Goal: Task Accomplishment & Management: Complete application form

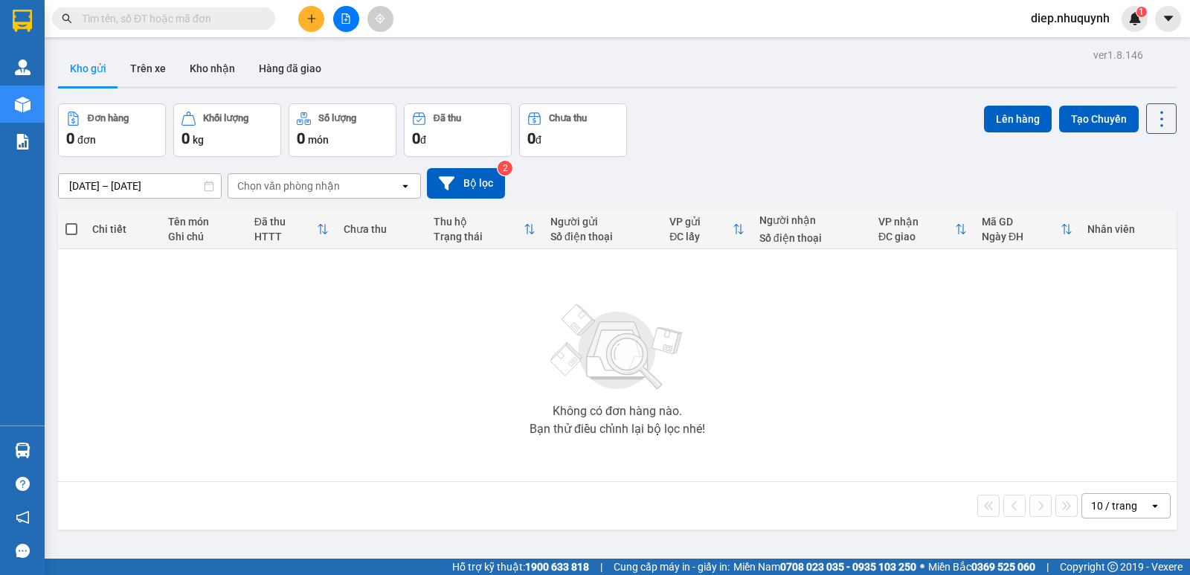
click at [252, 18] on input "text" at bounding box center [170, 18] width 176 height 16
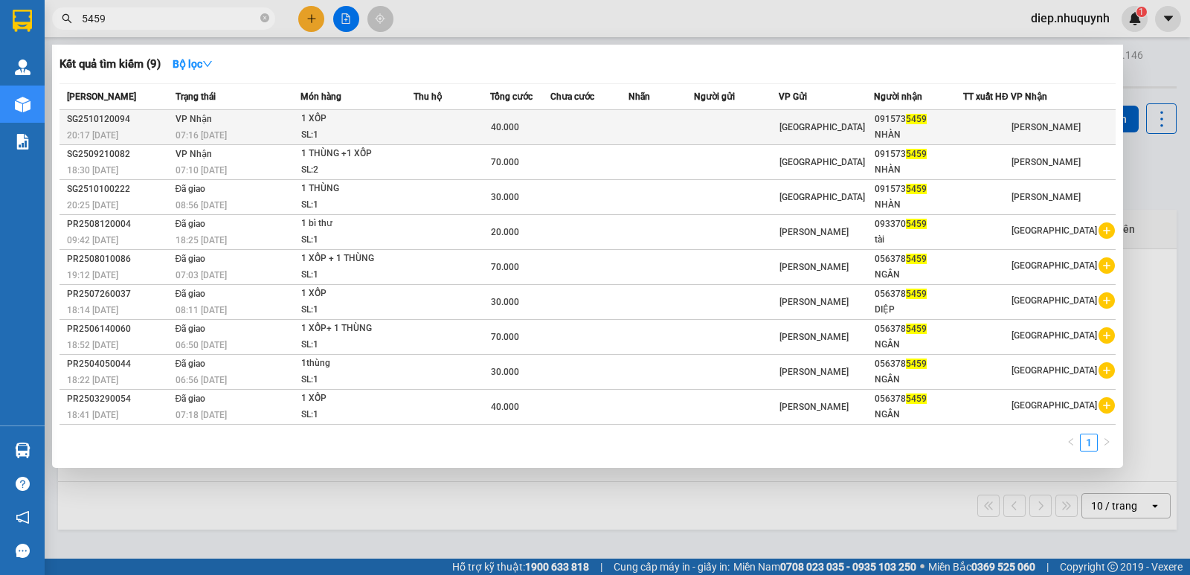
type input "5459"
click at [874, 134] on div "[GEOGRAPHIC_DATA]" at bounding box center [827, 127] width 94 height 16
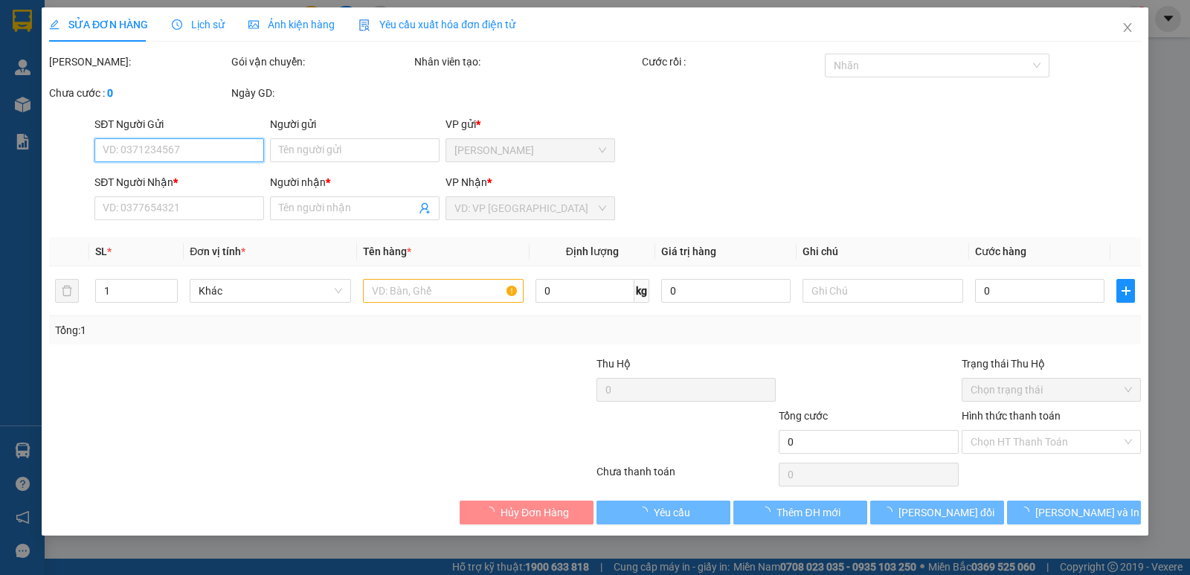
type input "0915735459"
type input "NHÀN"
type input "40.000"
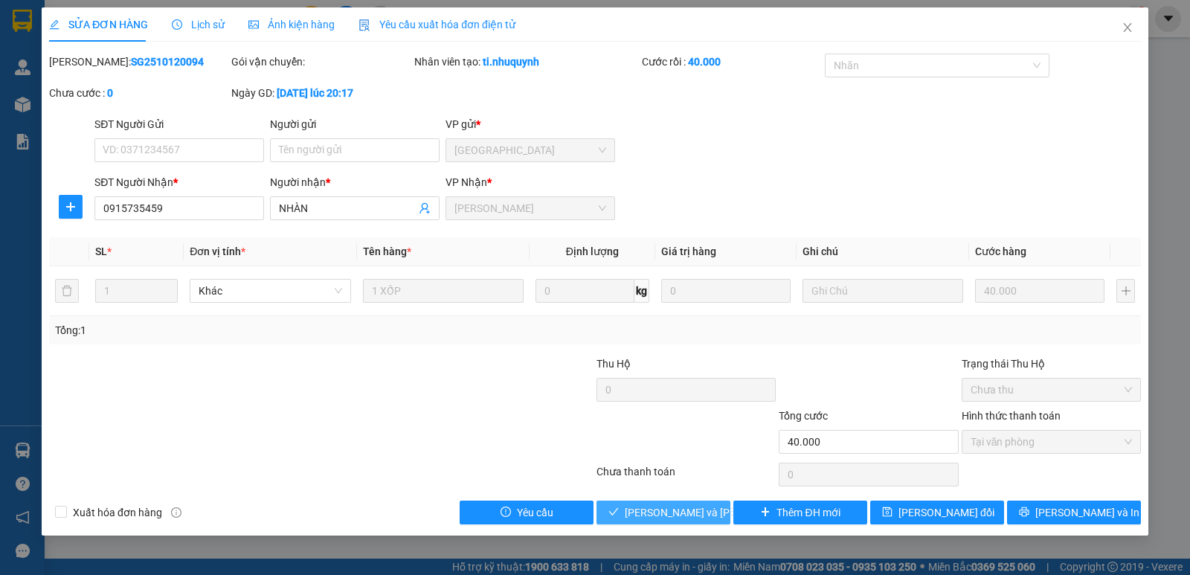
click at [650, 519] on span "[PERSON_NAME] và [PERSON_NAME] hàng" at bounding box center [725, 512] width 201 height 16
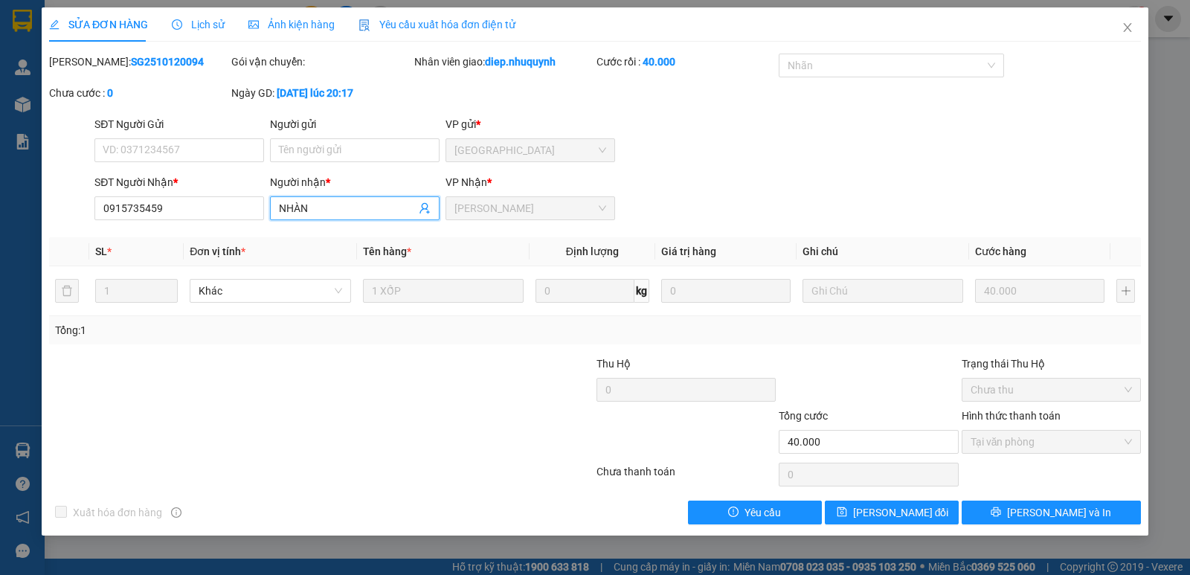
drag, startPoint x: 324, startPoint y: 210, endPoint x: 283, endPoint y: 211, distance: 40.9
click at [284, 210] on input "NHÀN" at bounding box center [347, 208] width 137 height 16
type input "N"
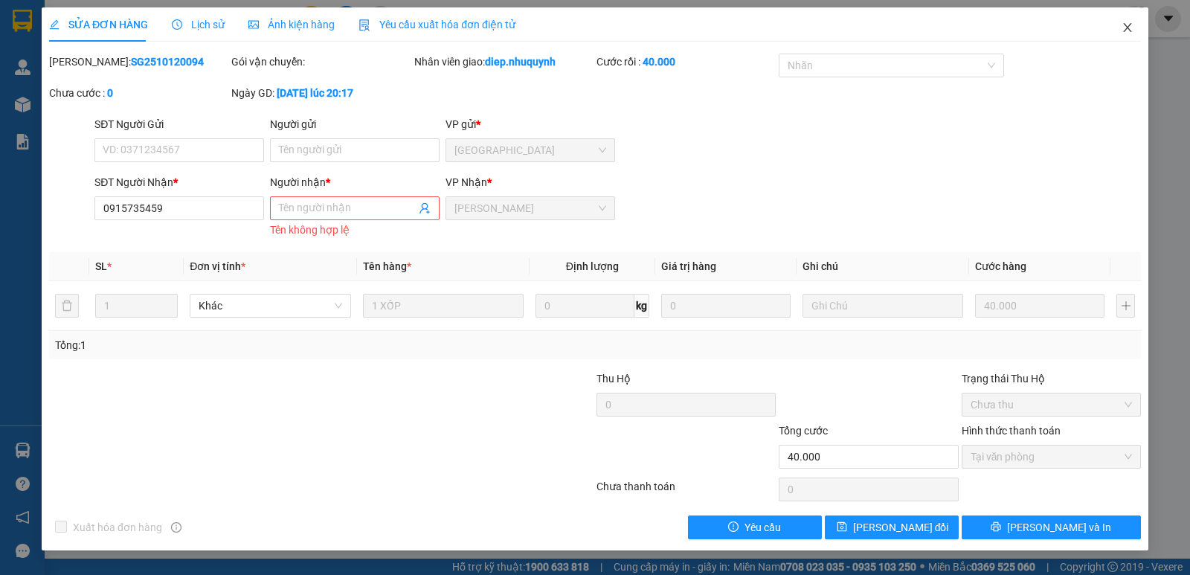
click at [1121, 25] on span "Close" at bounding box center [1128, 28] width 42 height 42
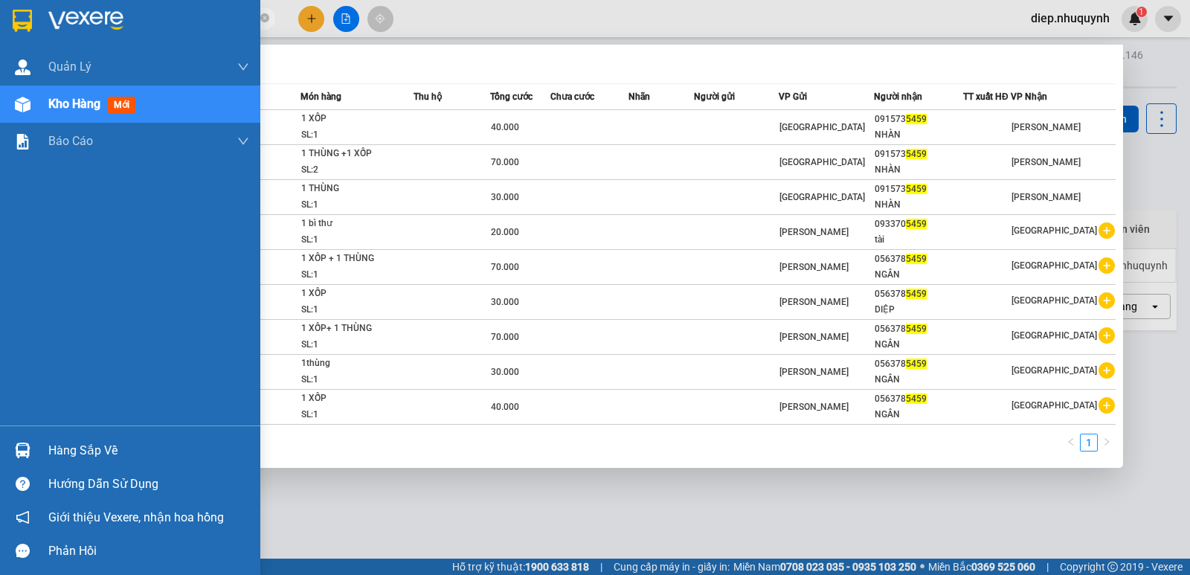
drag, startPoint x: 92, startPoint y: 21, endPoint x: 30, endPoint y: 21, distance: 62.5
click at [30, 21] on section "Kết quả tìm kiếm ( 9 ) Bộ lọc Mã ĐH Trạng thái Món hàng Thu hộ Tổng cước Chưa c…" at bounding box center [595, 287] width 1190 height 575
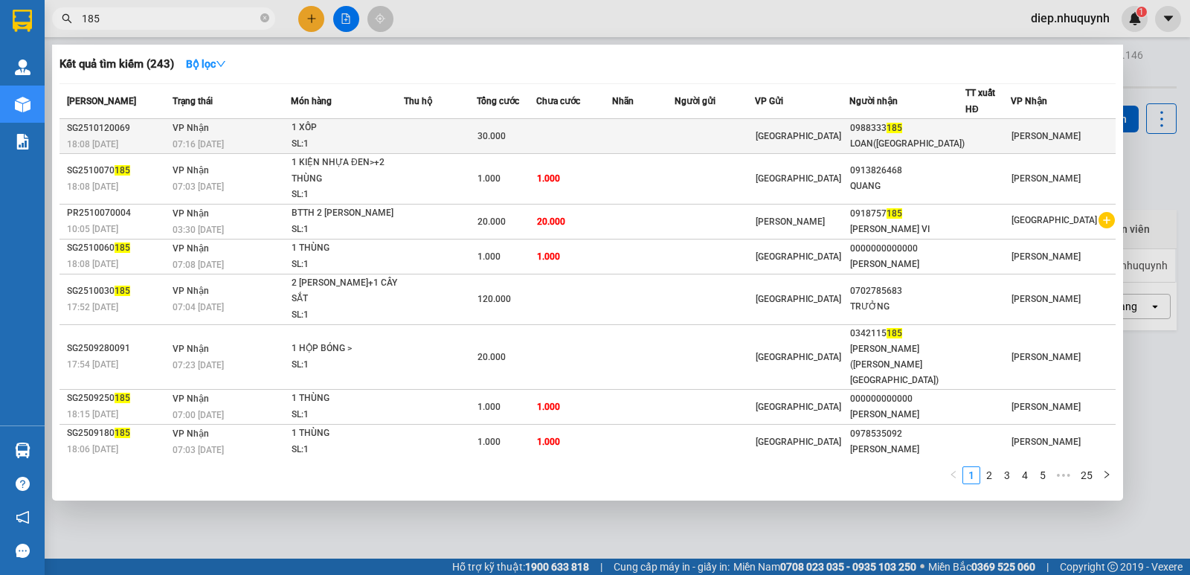
type input "185"
click at [529, 136] on td "30.000" at bounding box center [507, 136] width 60 height 35
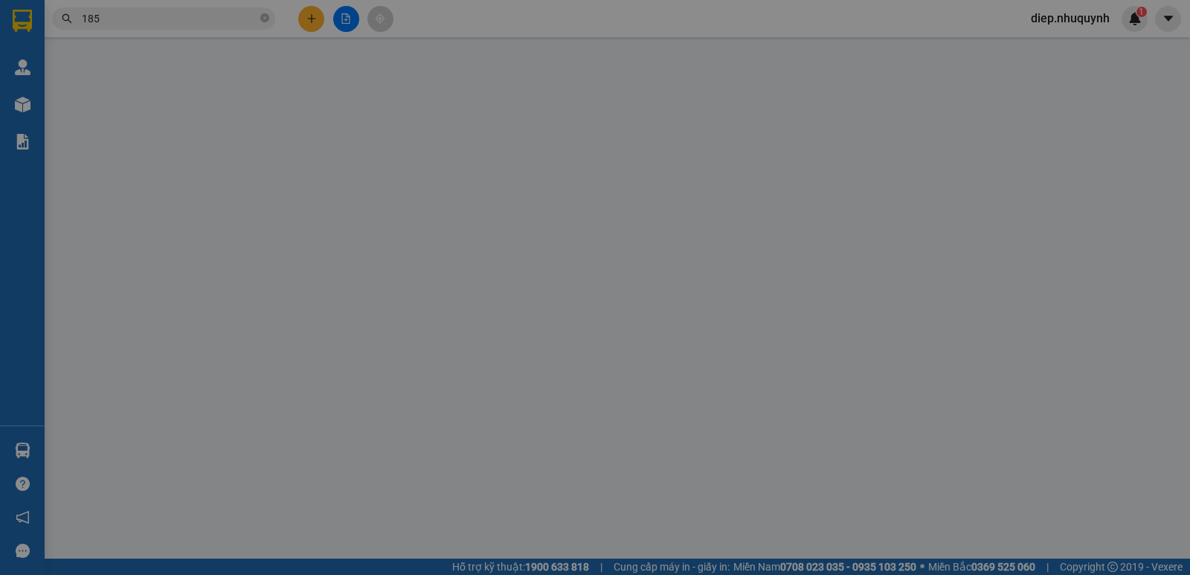
type input "0988333185"
type input "LOAN(MỸ TÂN)"
type input "30.000"
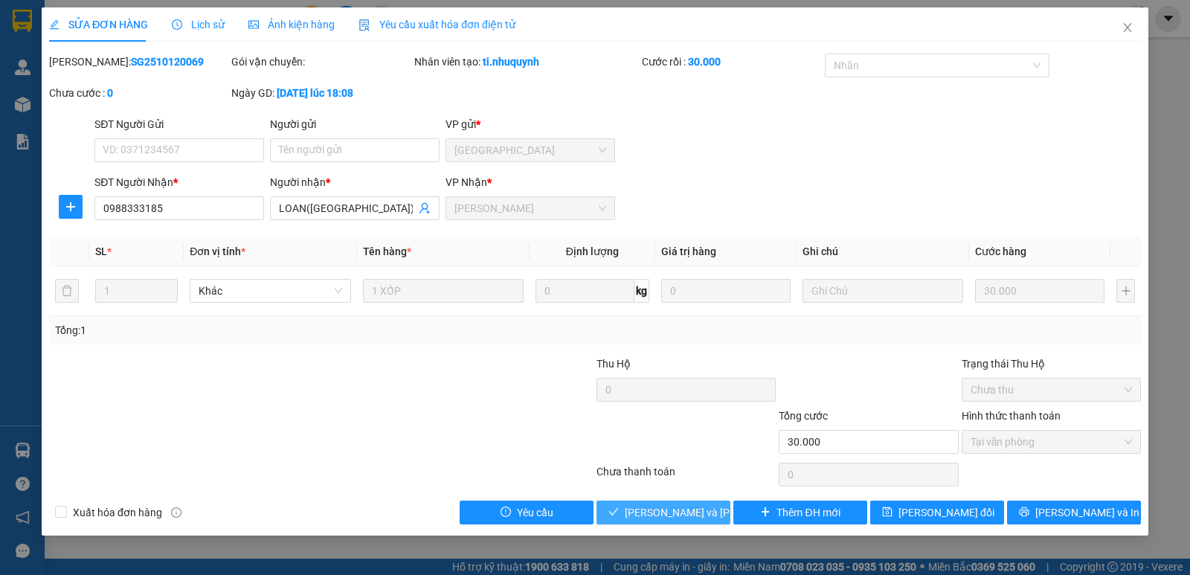
click at [671, 519] on span "Lưu và Giao hàng" at bounding box center [725, 512] width 201 height 16
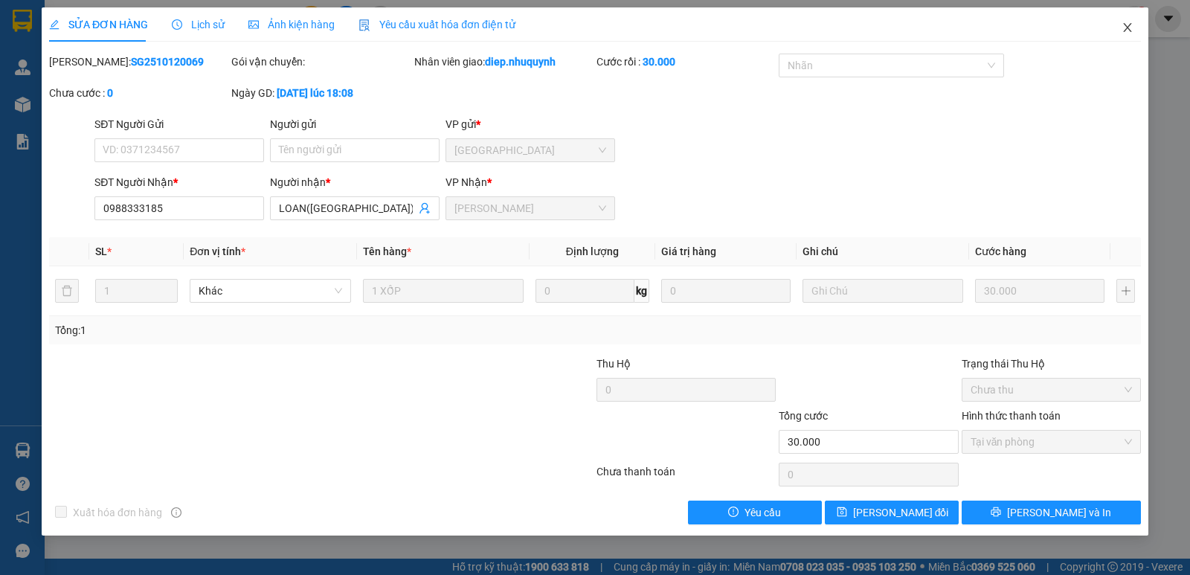
click at [1131, 24] on icon "close" at bounding box center [1128, 28] width 12 height 12
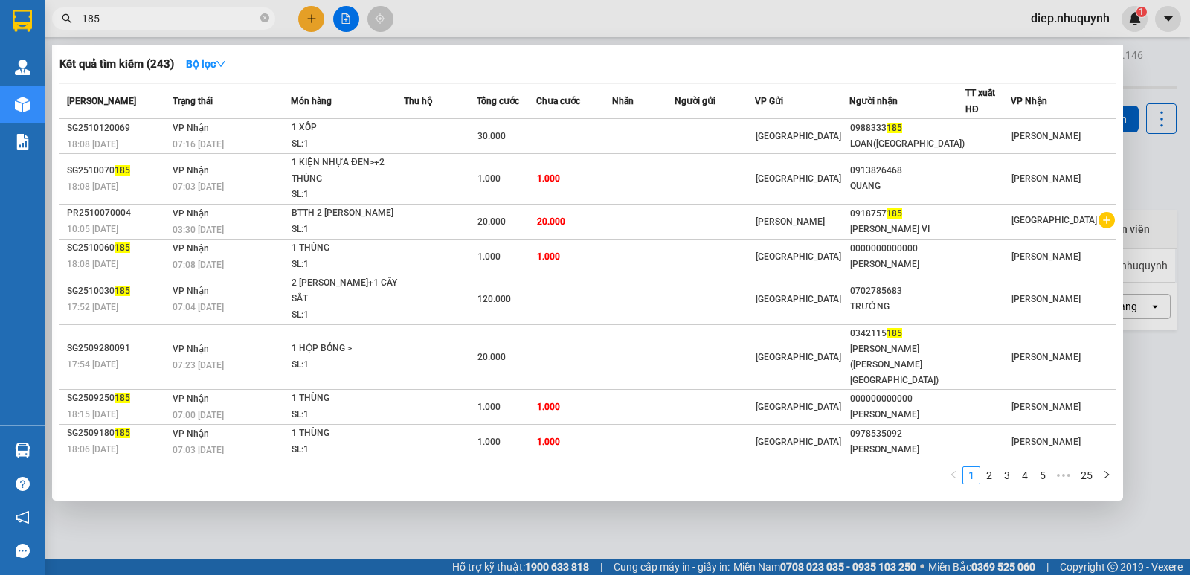
drag, startPoint x: 110, startPoint y: 17, endPoint x: 62, endPoint y: 22, distance: 47.8
click at [62, 22] on div "185" at bounding box center [145, 18] width 290 height 22
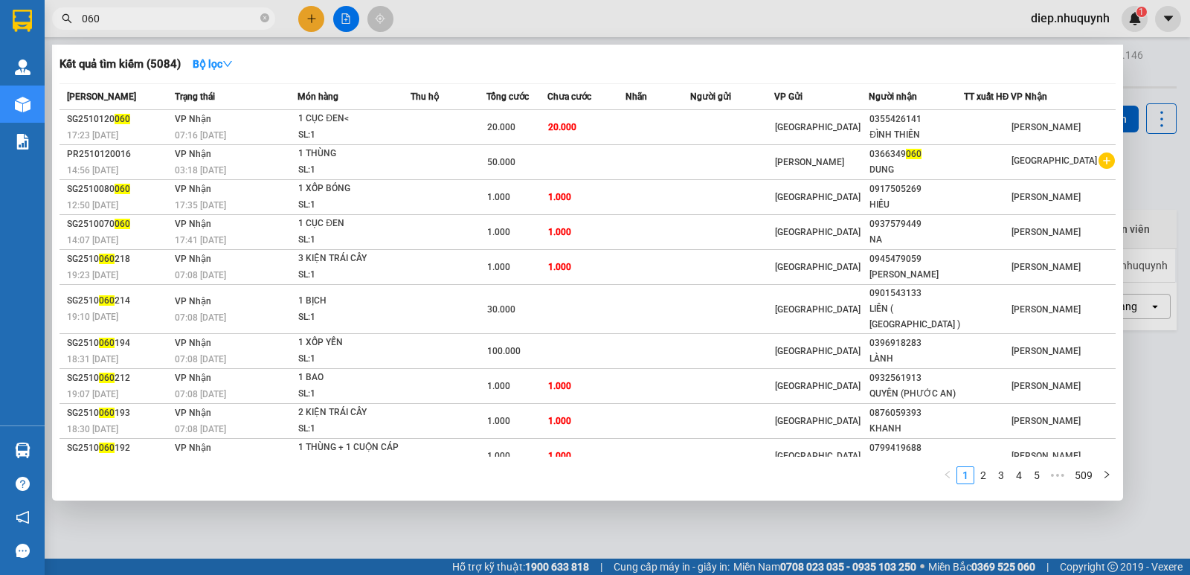
type input "060"
click at [1068, 18] on div at bounding box center [595, 287] width 1190 height 575
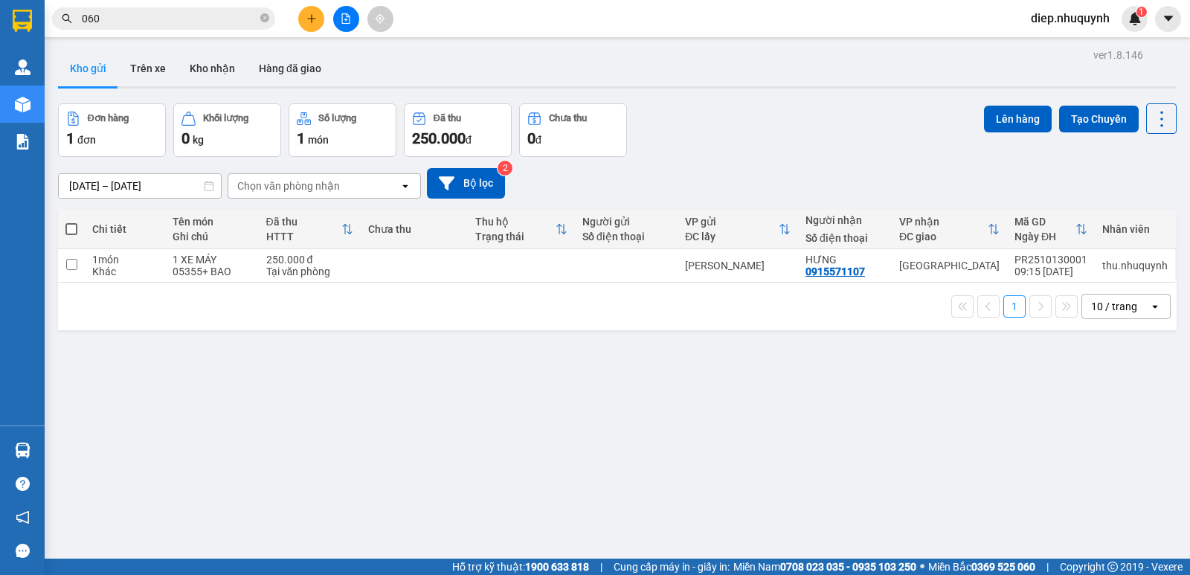
click at [1063, 22] on span "diep.nhuquynh" at bounding box center [1070, 18] width 103 height 19
click at [1077, 51] on span "Đăng xuất" at bounding box center [1076, 46] width 73 height 16
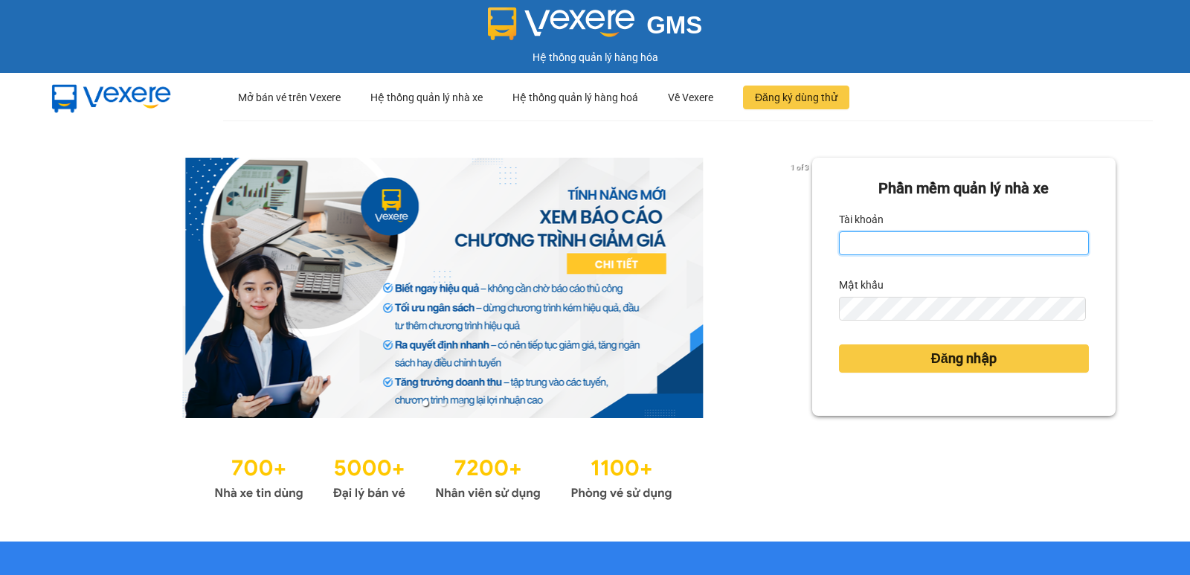
click at [876, 244] on input "Tài khoản" at bounding box center [964, 243] width 250 height 24
type input "rin.nhuquynh"
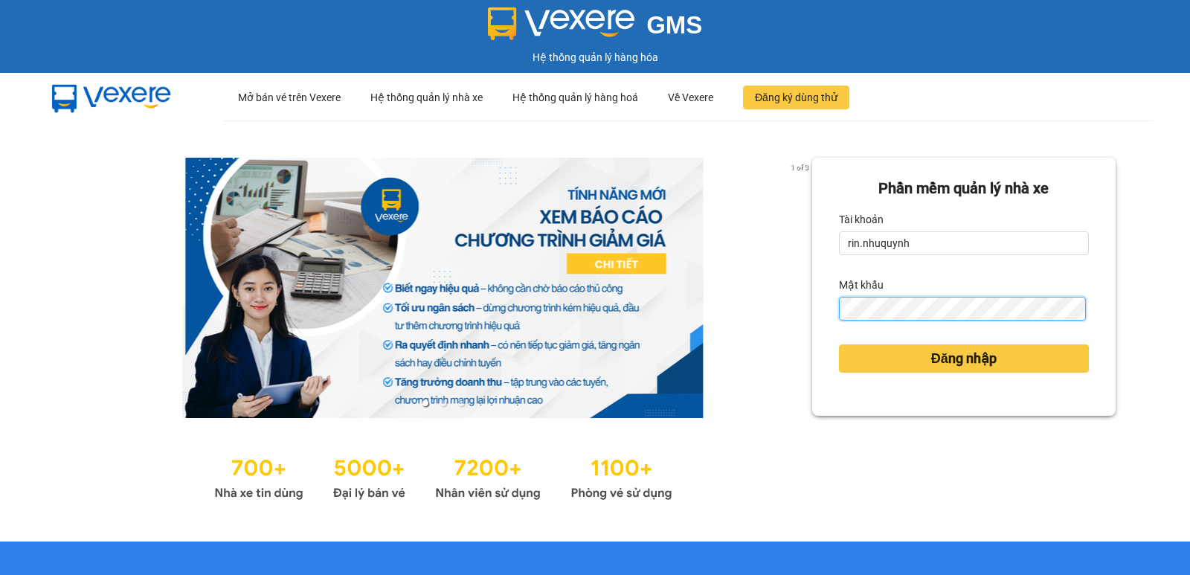
click at [839, 344] on button "Đăng nhập" at bounding box center [964, 358] width 250 height 28
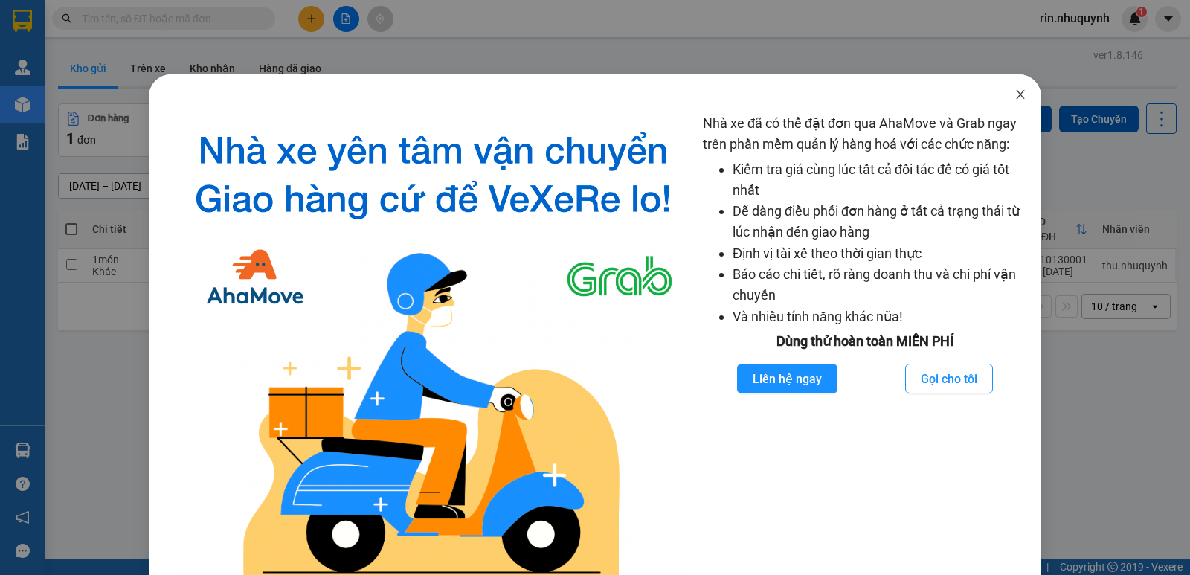
click at [1015, 96] on icon "close" at bounding box center [1021, 95] width 12 height 12
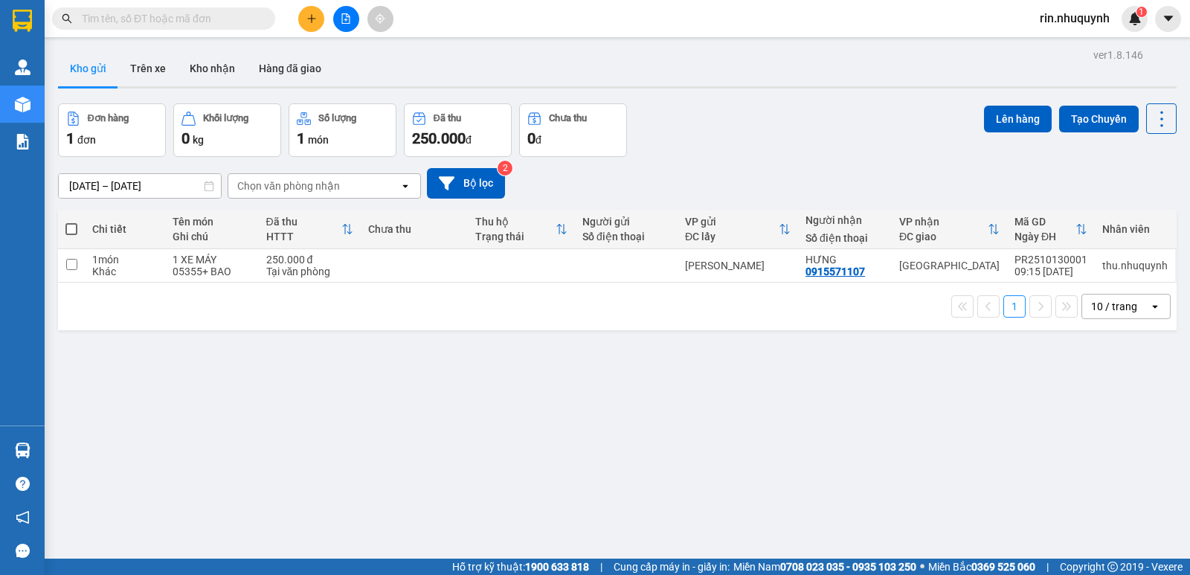
click at [224, 28] on span at bounding box center [163, 18] width 223 height 22
click at [224, 19] on input "text" at bounding box center [170, 18] width 176 height 16
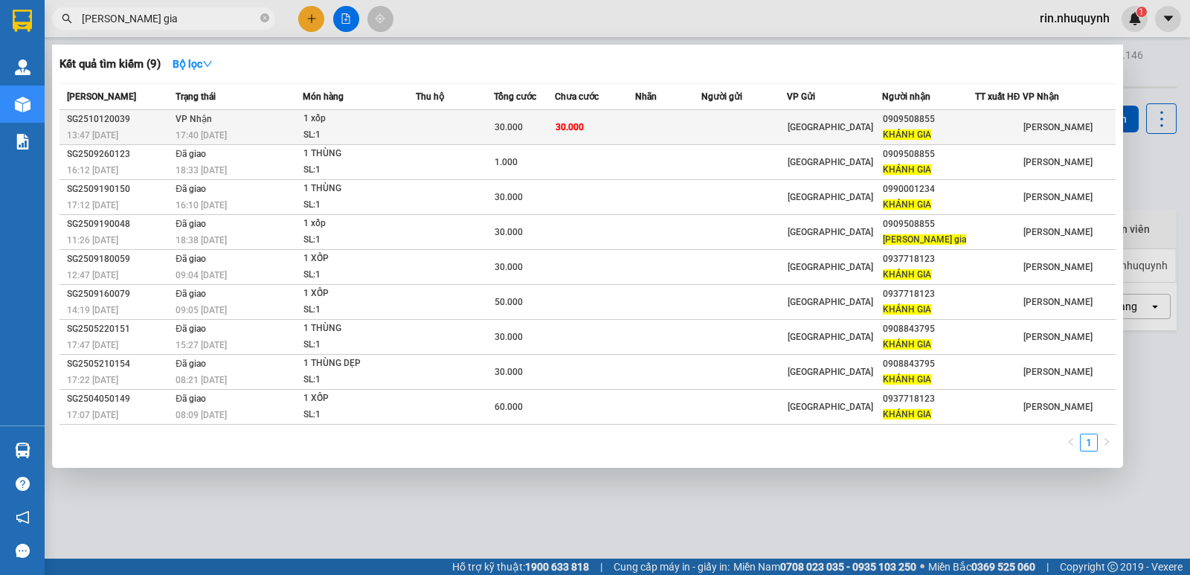
type input "[PERSON_NAME] gia"
click at [882, 137] on td "Sài Gòn" at bounding box center [834, 127] width 95 height 35
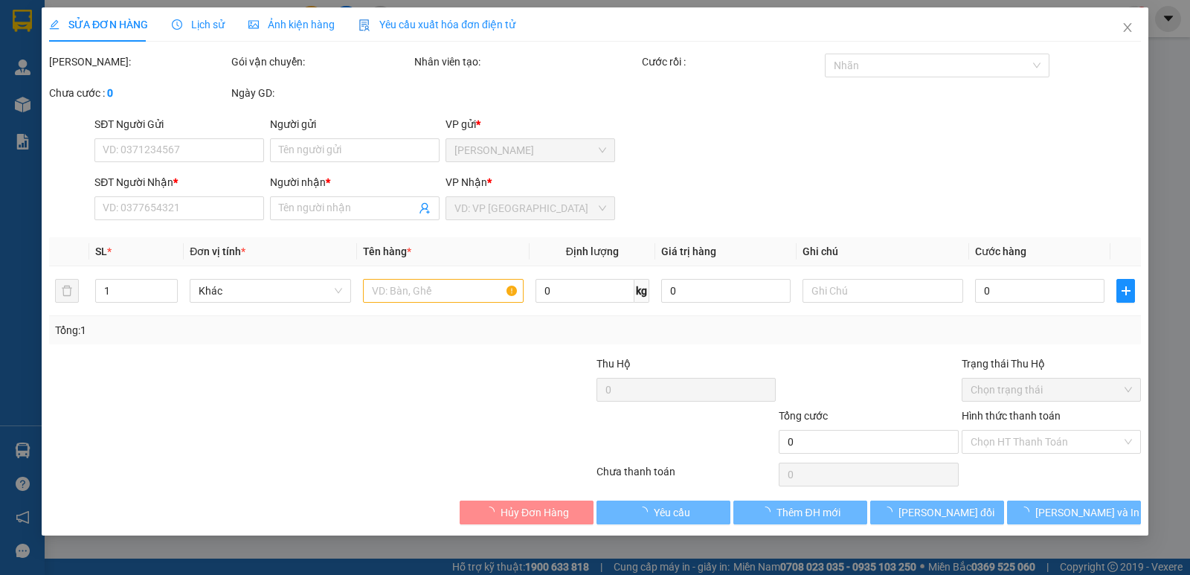
type input "0909508855"
type input "KHÁNH GIA"
type input "30.000"
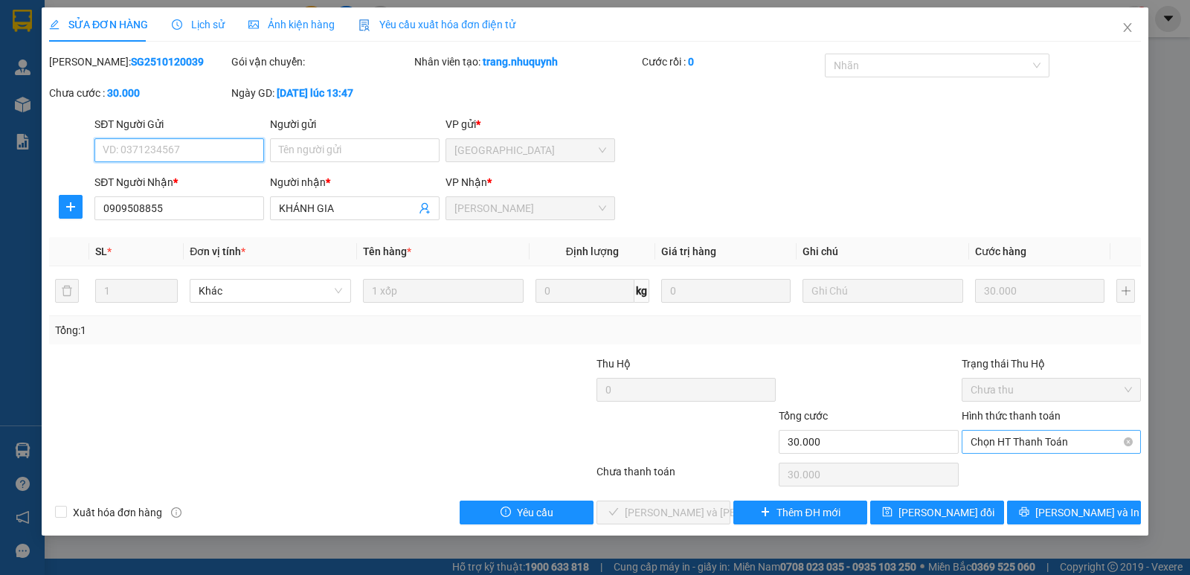
click at [1072, 448] on span "Chọn HT Thanh Toán" at bounding box center [1051, 442] width 161 height 22
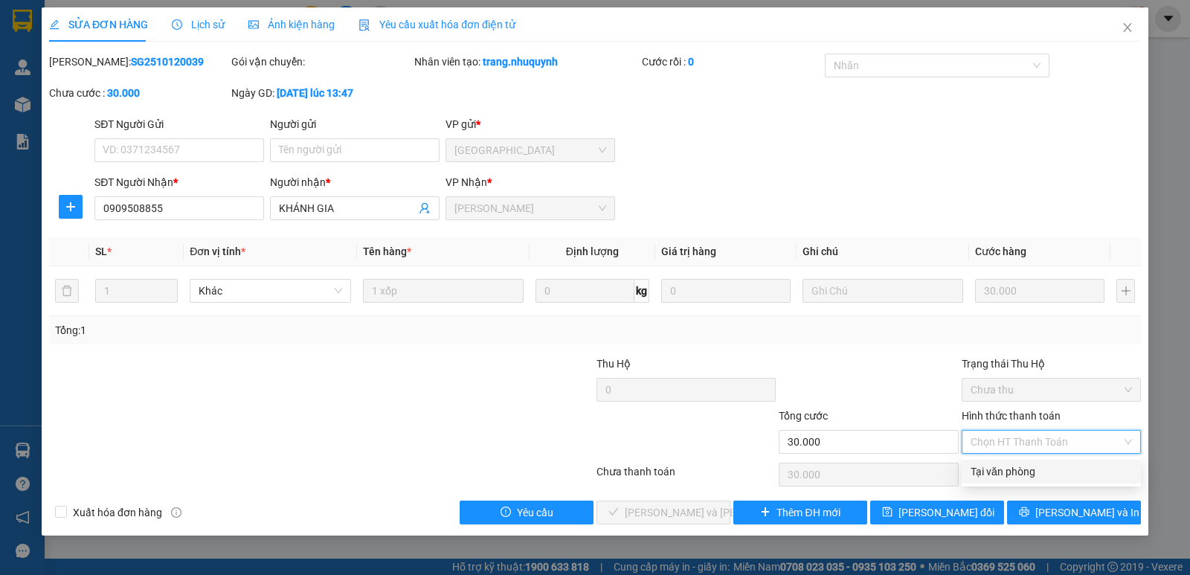
click at [1029, 470] on div "Tại văn phòng" at bounding box center [1051, 472] width 161 height 16
type input "0"
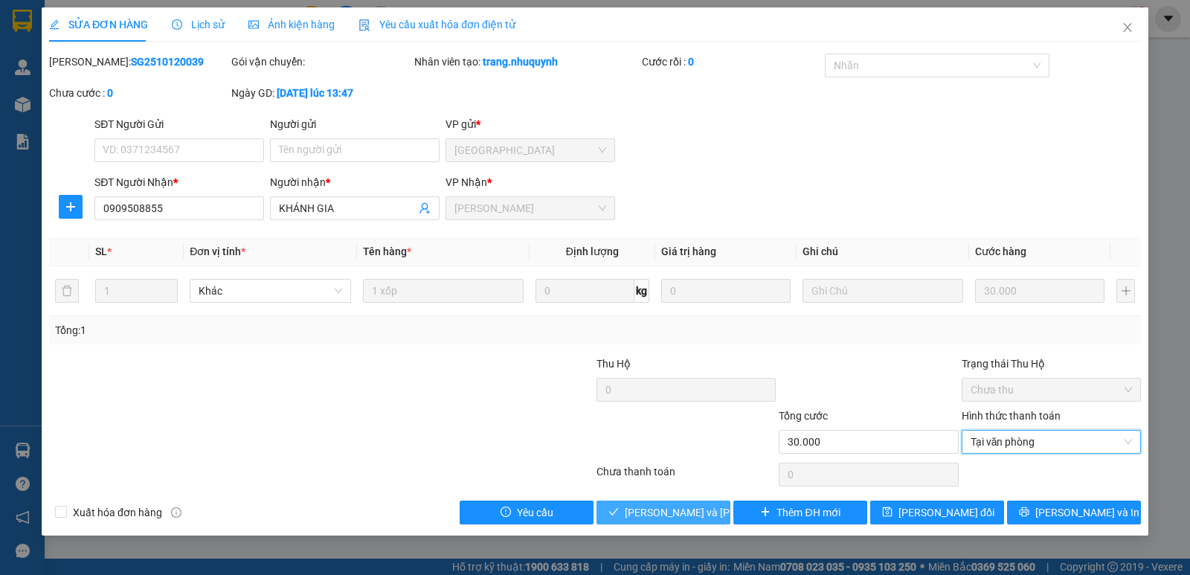
click at [708, 515] on span "Lưu và Giao hàng" at bounding box center [725, 512] width 201 height 16
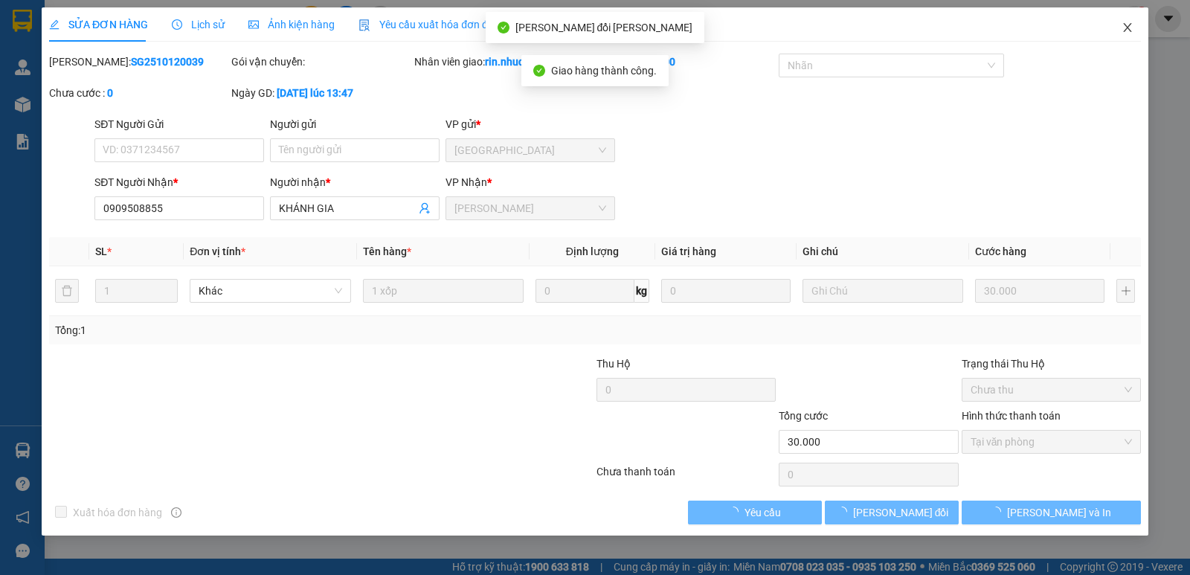
click at [1132, 26] on icon "close" at bounding box center [1128, 28] width 12 height 12
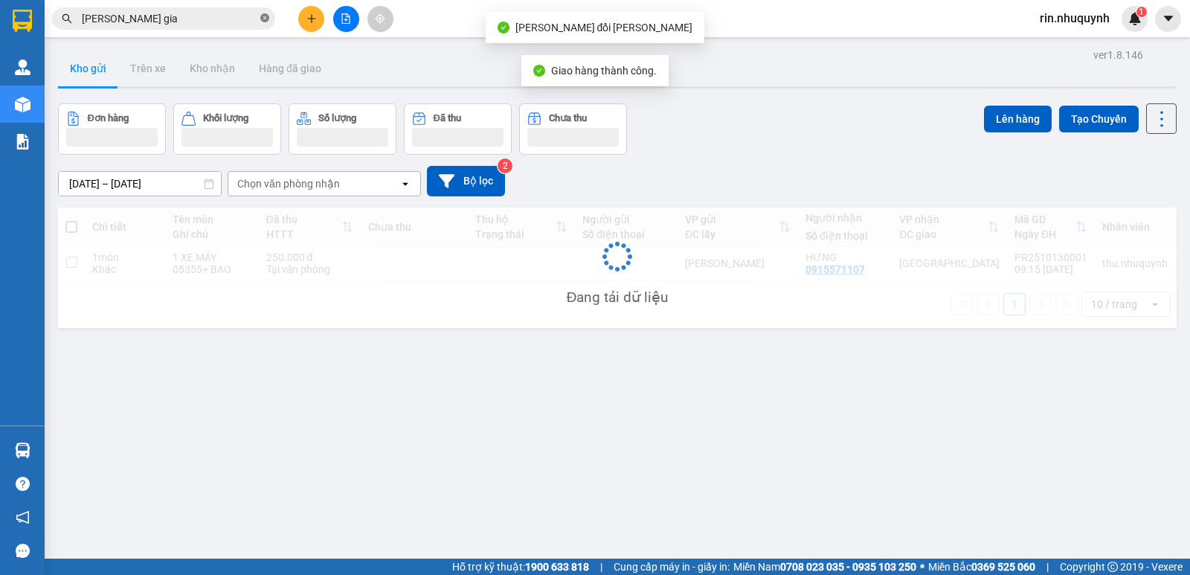
click at [265, 21] on icon "close-circle" at bounding box center [264, 17] width 9 height 9
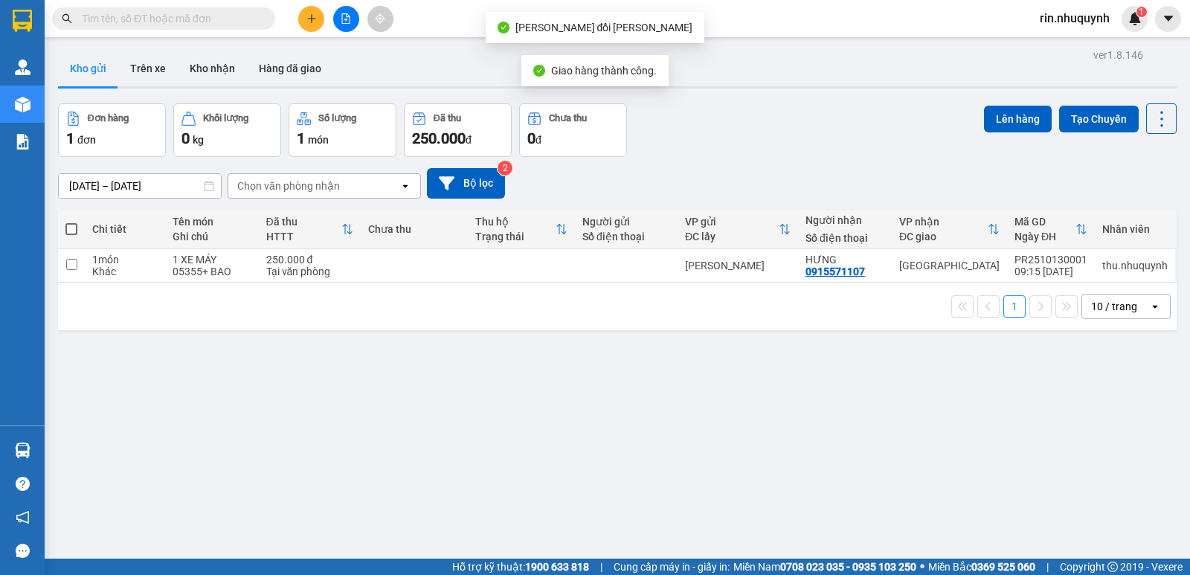
click at [256, 16] on input "text" at bounding box center [170, 18] width 176 height 16
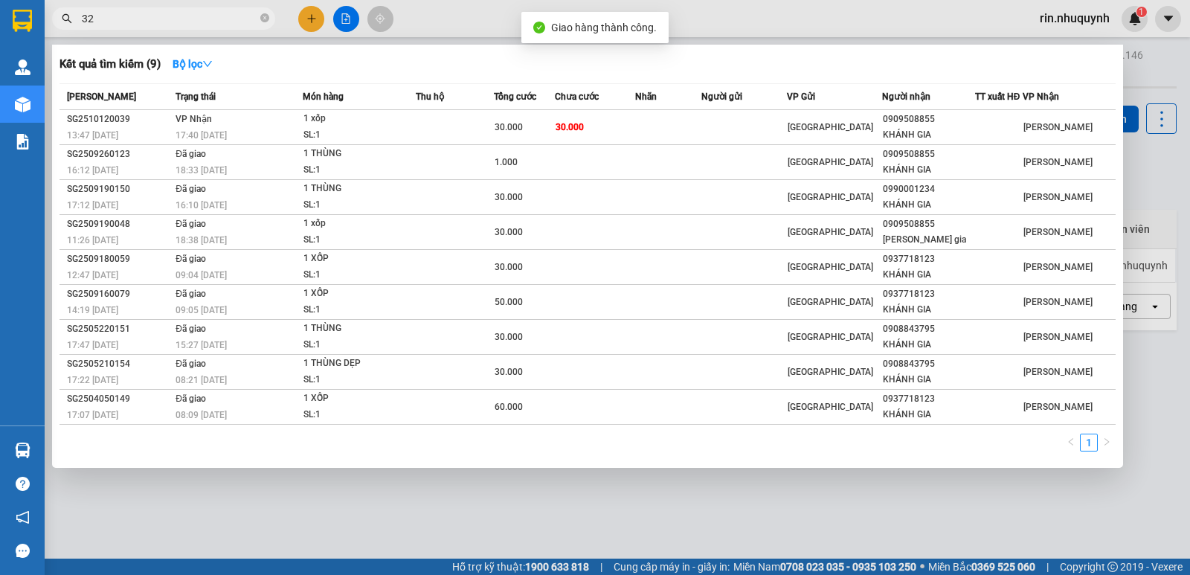
type input "322"
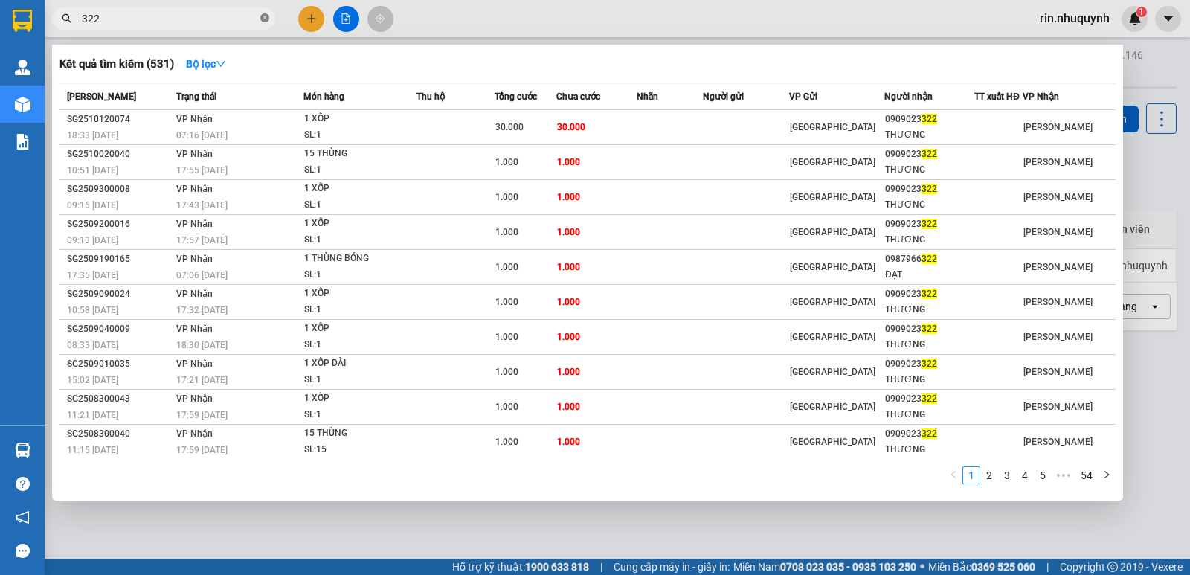
click at [265, 22] on icon "close-circle" at bounding box center [264, 17] width 9 height 9
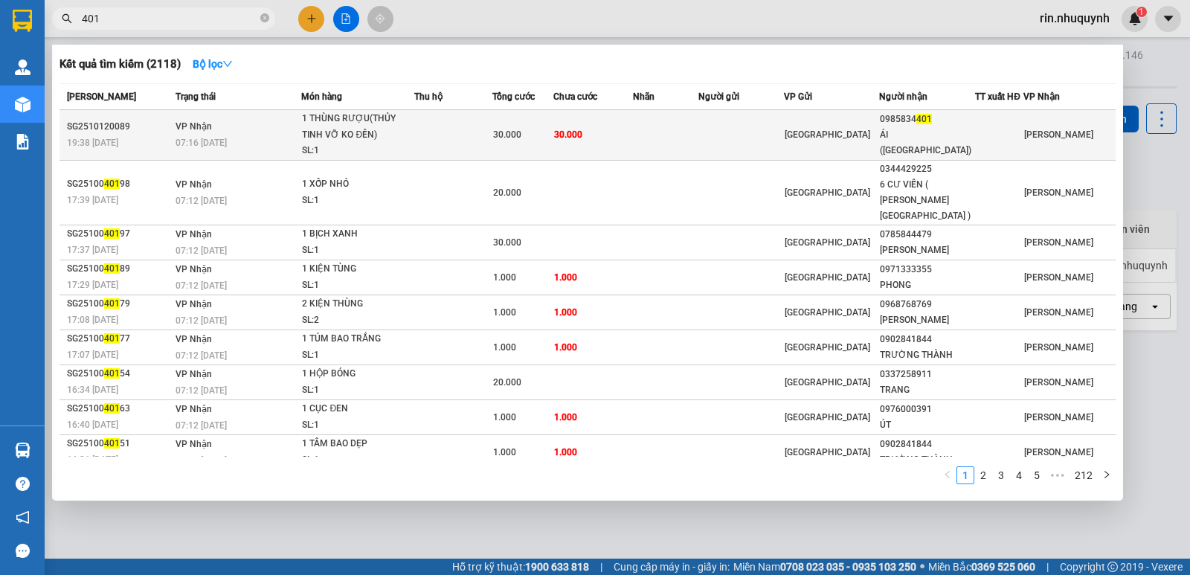
type input "401"
click at [668, 121] on td at bounding box center [666, 135] width 66 height 51
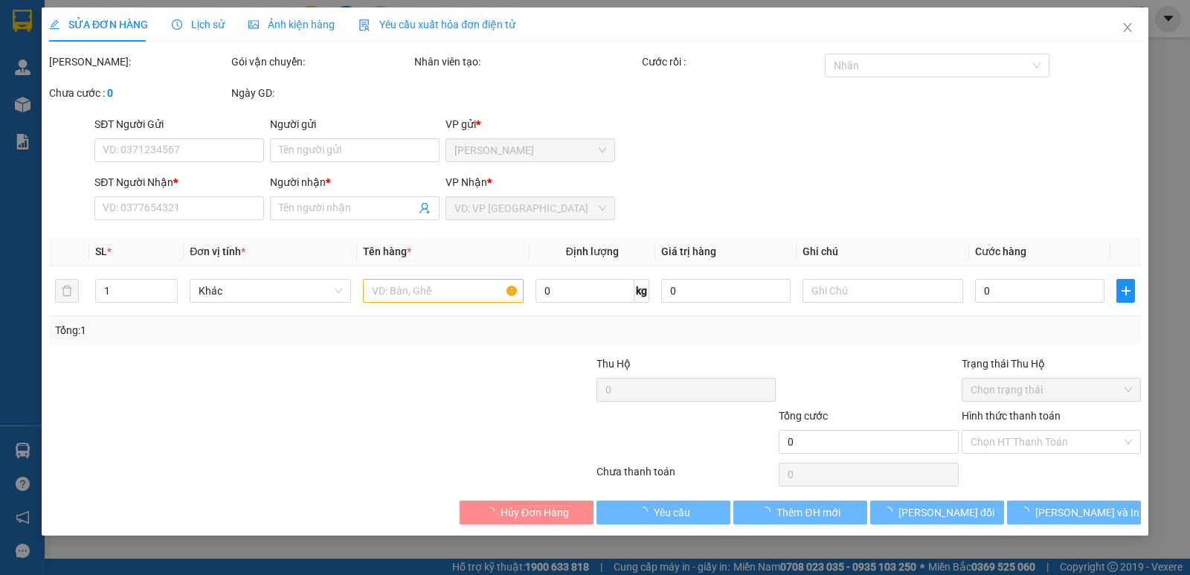
type input "0985834401"
type input "ÁI (MỸ TÂN)"
type input "30.000"
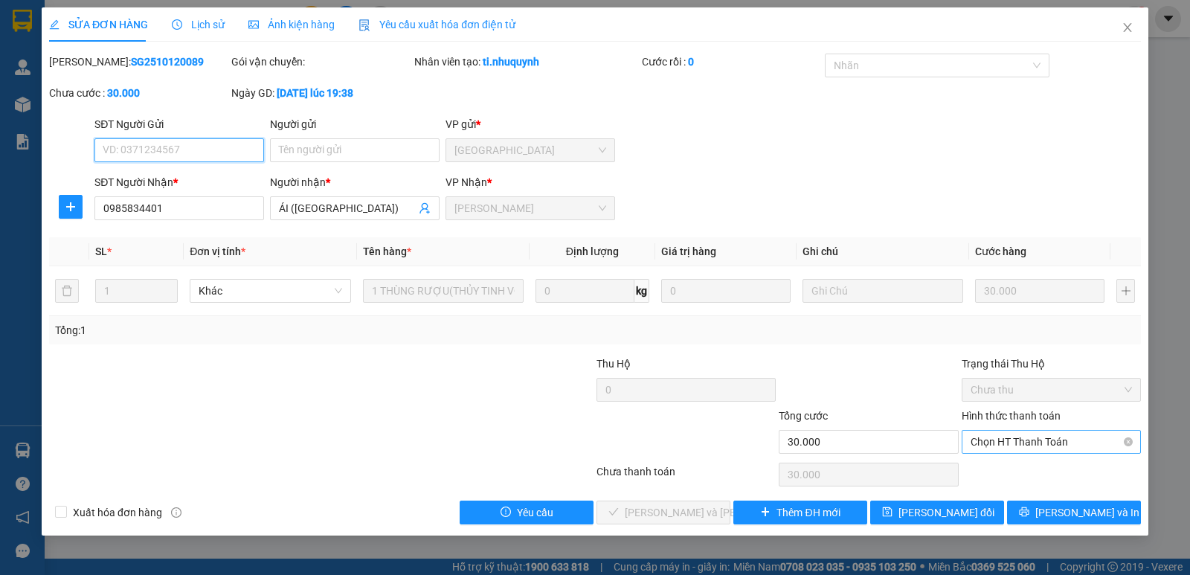
click at [1039, 446] on span "Chọn HT Thanh Toán" at bounding box center [1051, 442] width 161 height 22
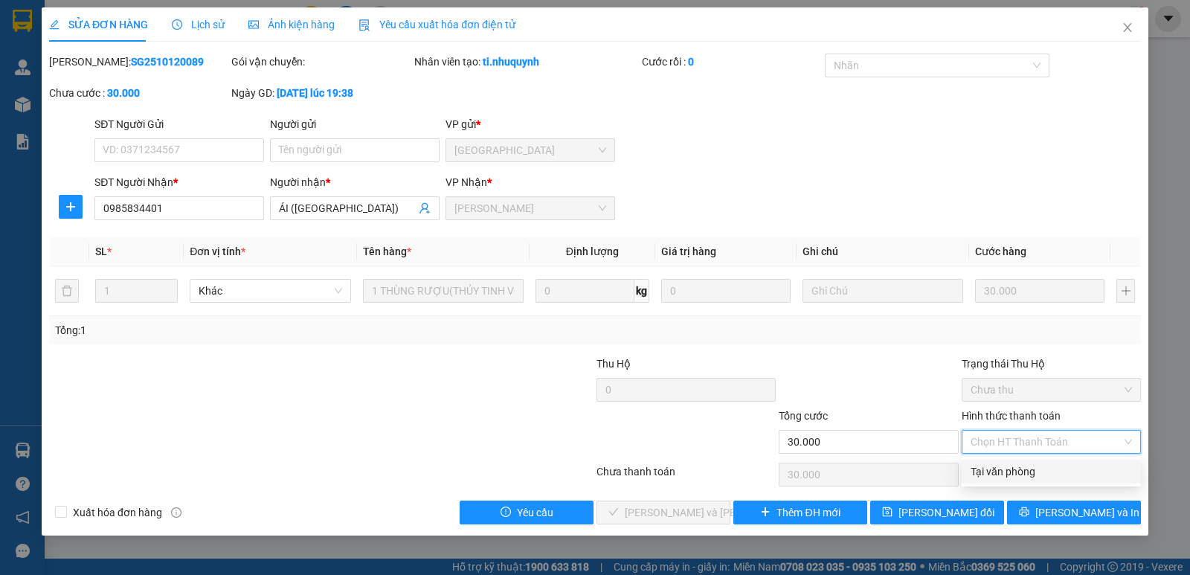
click at [1028, 474] on div "Tại văn phòng" at bounding box center [1051, 472] width 161 height 16
type input "0"
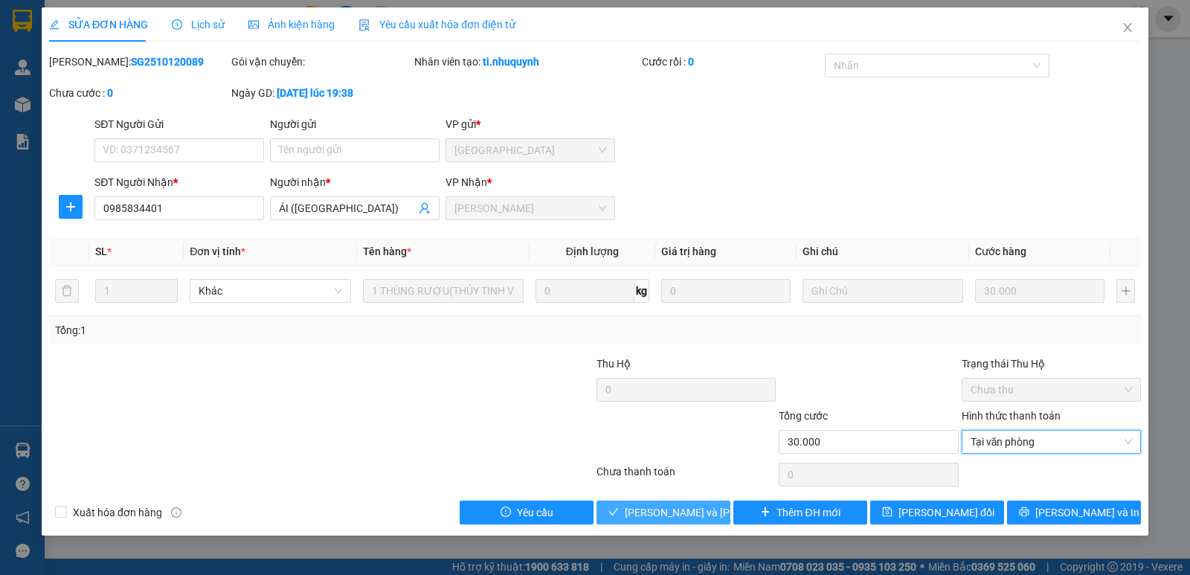
click at [662, 516] on span "Lưu và Giao hàng" at bounding box center [725, 512] width 201 height 16
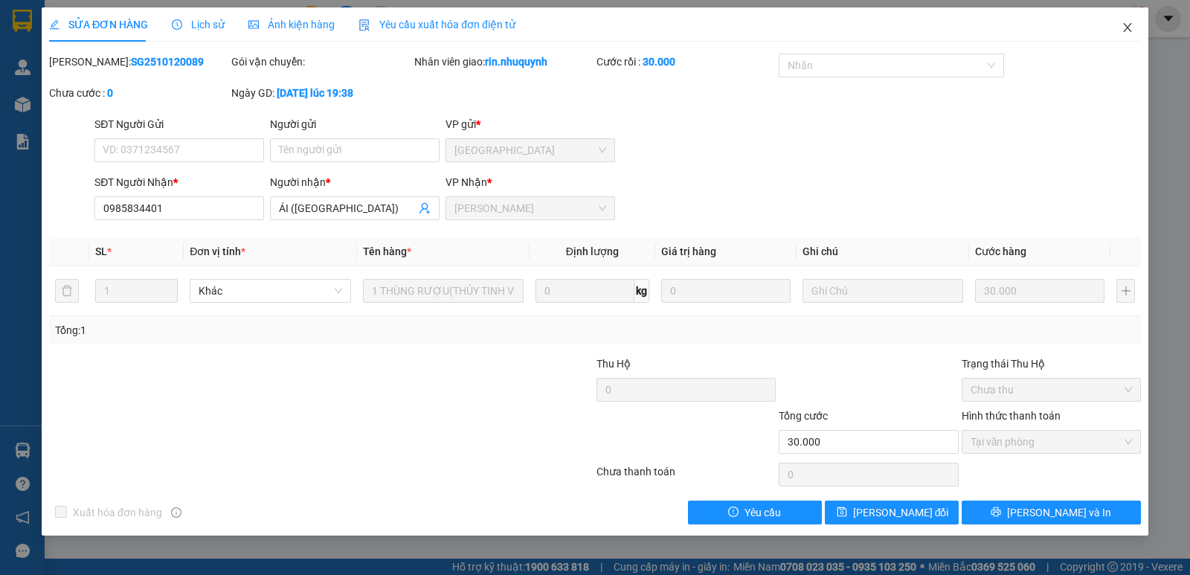
click at [1124, 30] on icon "close" at bounding box center [1128, 28] width 12 height 12
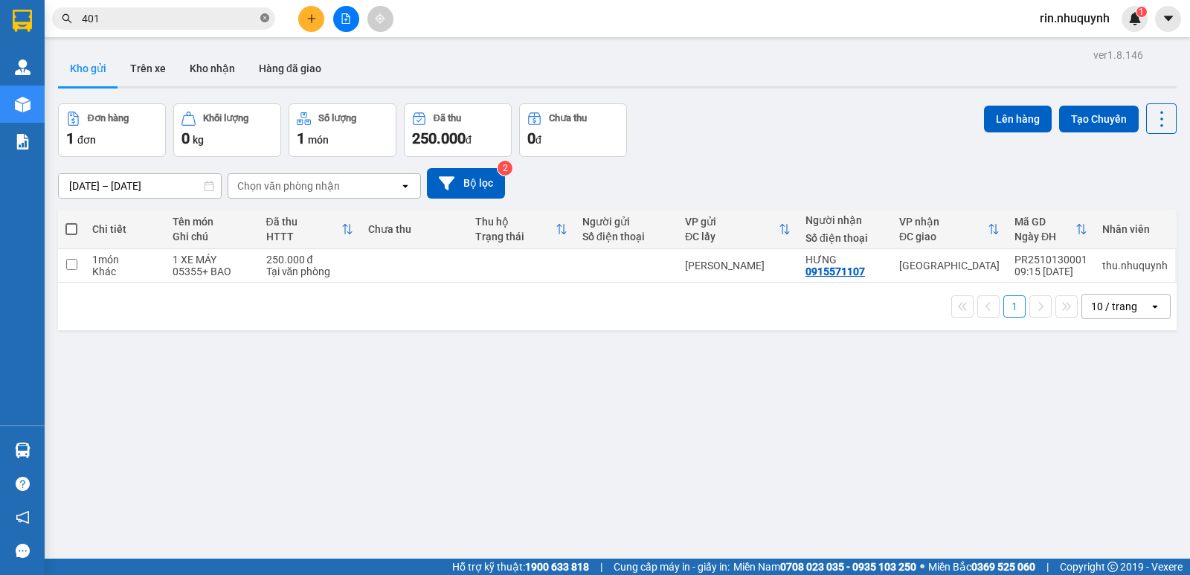
click at [263, 22] on icon "close-circle" at bounding box center [264, 17] width 9 height 9
click at [247, 11] on input "text" at bounding box center [170, 18] width 176 height 16
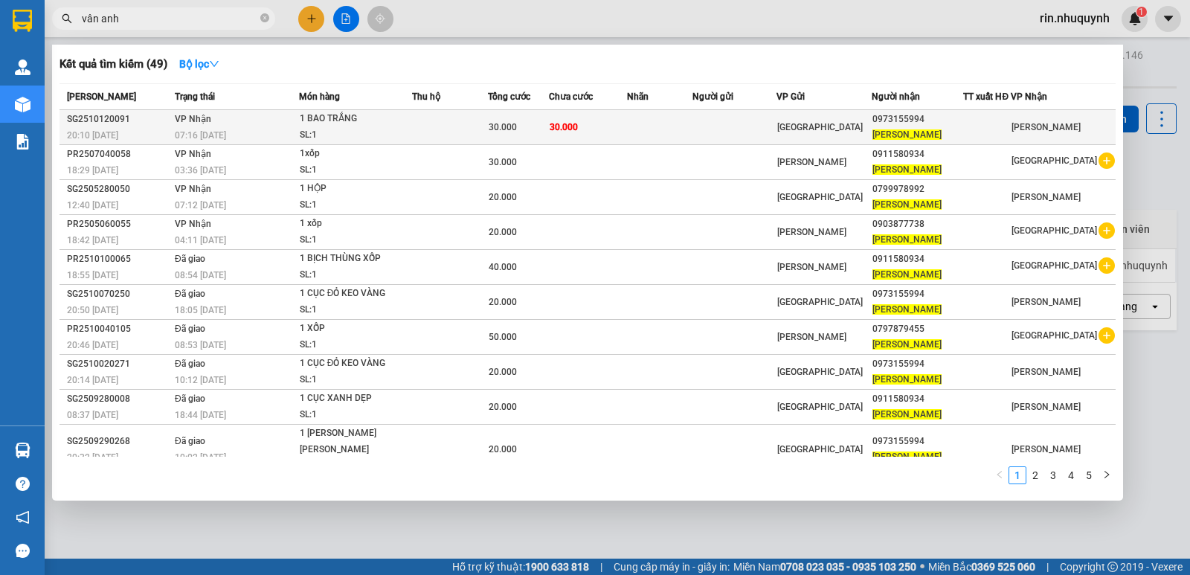
type input "vân anh"
click at [568, 119] on td "30.000" at bounding box center [588, 127] width 79 height 35
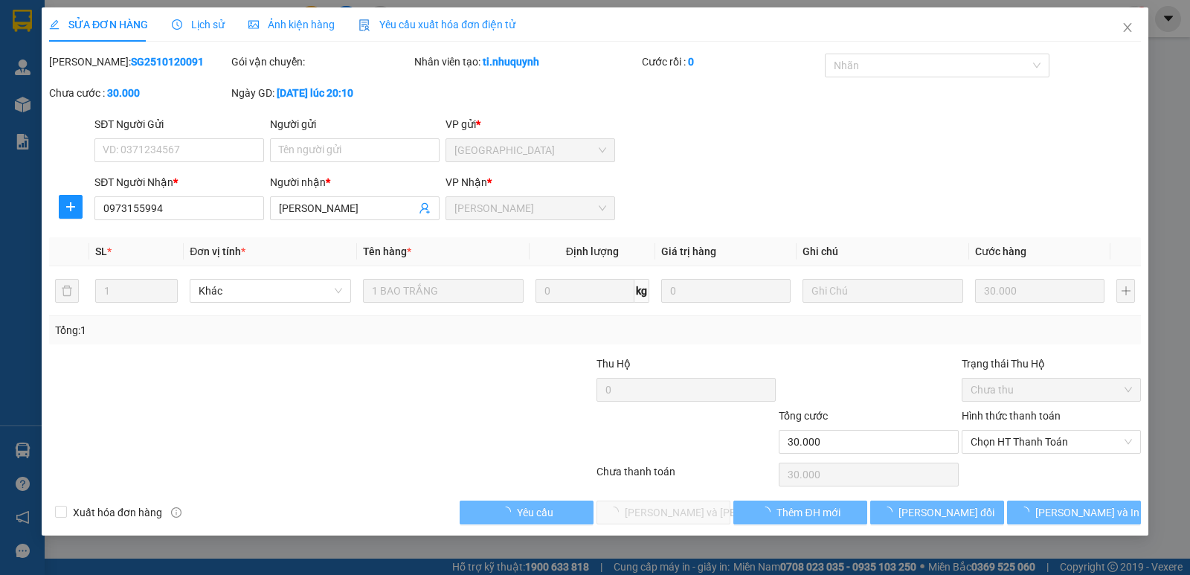
type input "0973155994"
type input "VÂN ANH"
type input "30.000"
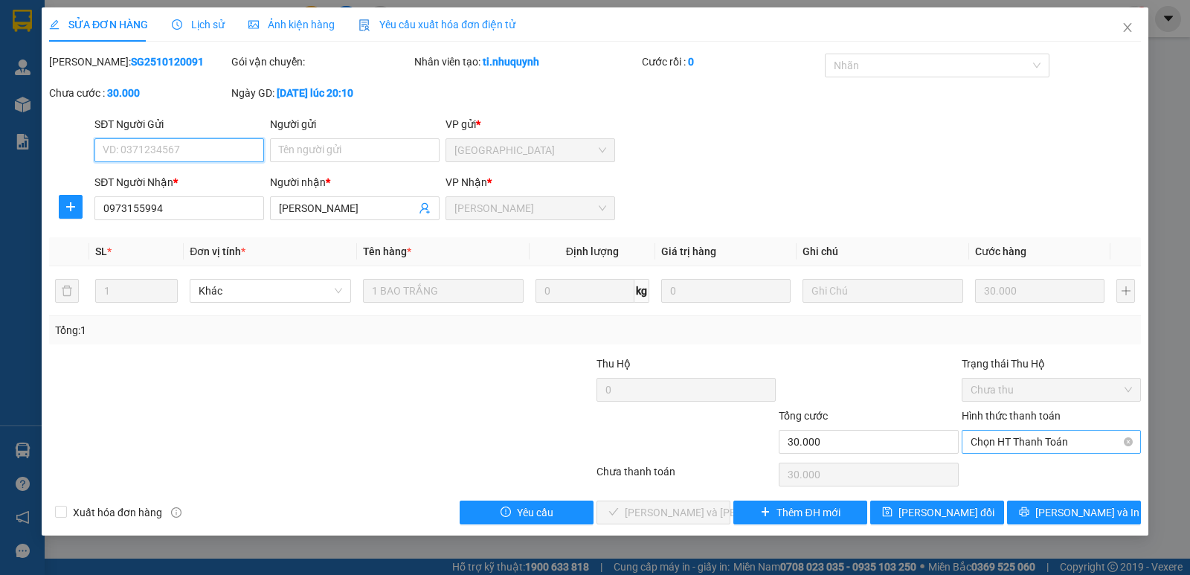
click at [1021, 439] on span "Chọn HT Thanh Toán" at bounding box center [1051, 442] width 161 height 22
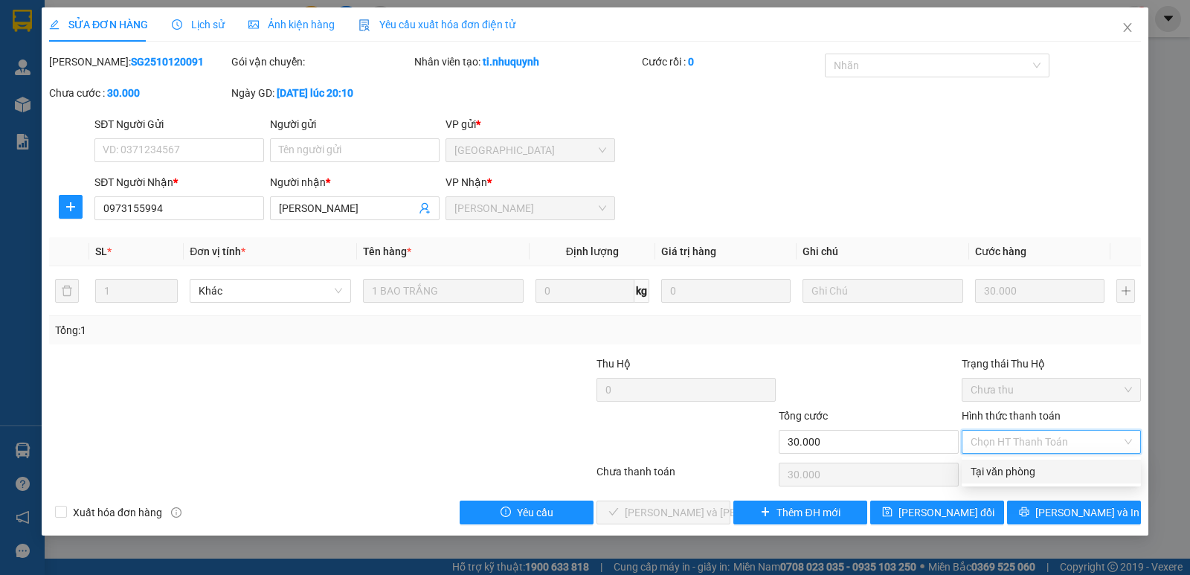
click at [1015, 461] on div "Tại văn phòng" at bounding box center [1051, 472] width 179 height 24
type input "0"
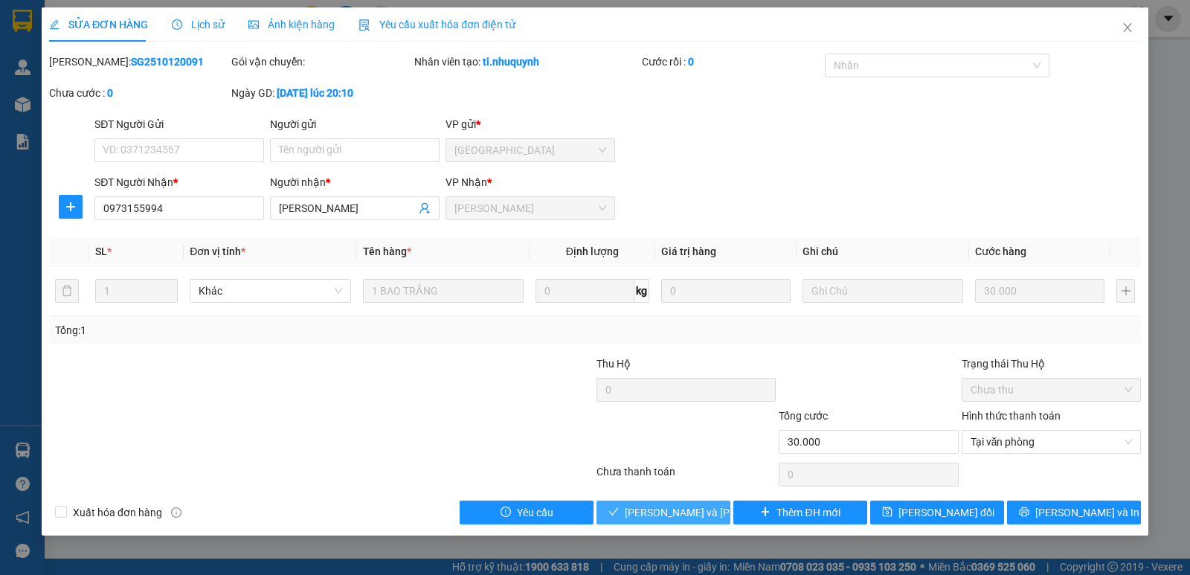
click at [699, 517] on span "Lưu và Giao hàng" at bounding box center [725, 512] width 201 height 16
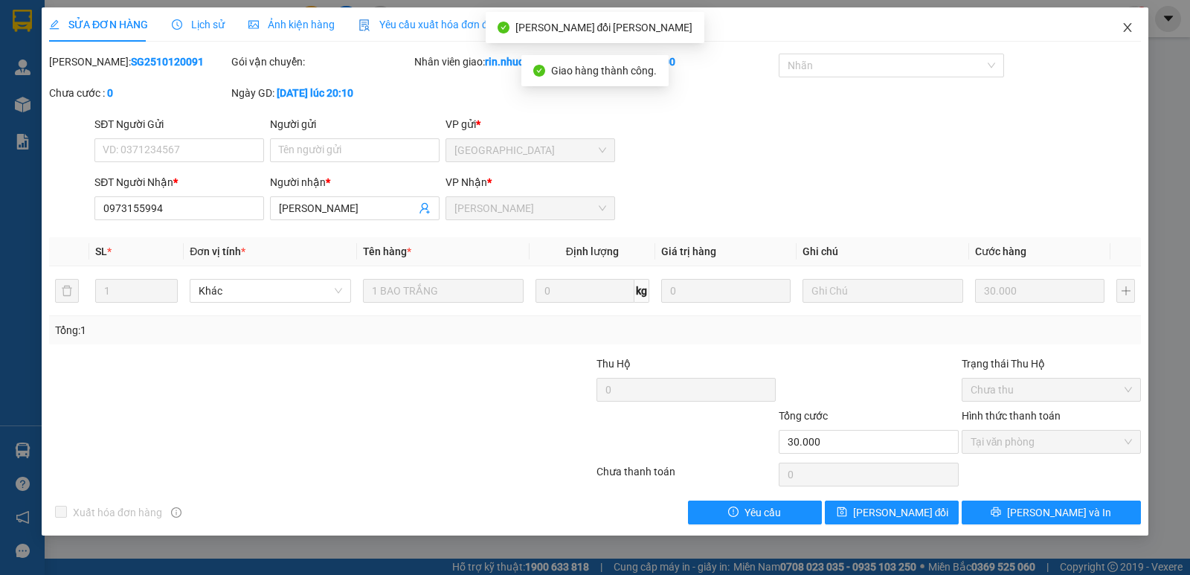
click at [1129, 39] on span "Close" at bounding box center [1128, 28] width 42 height 42
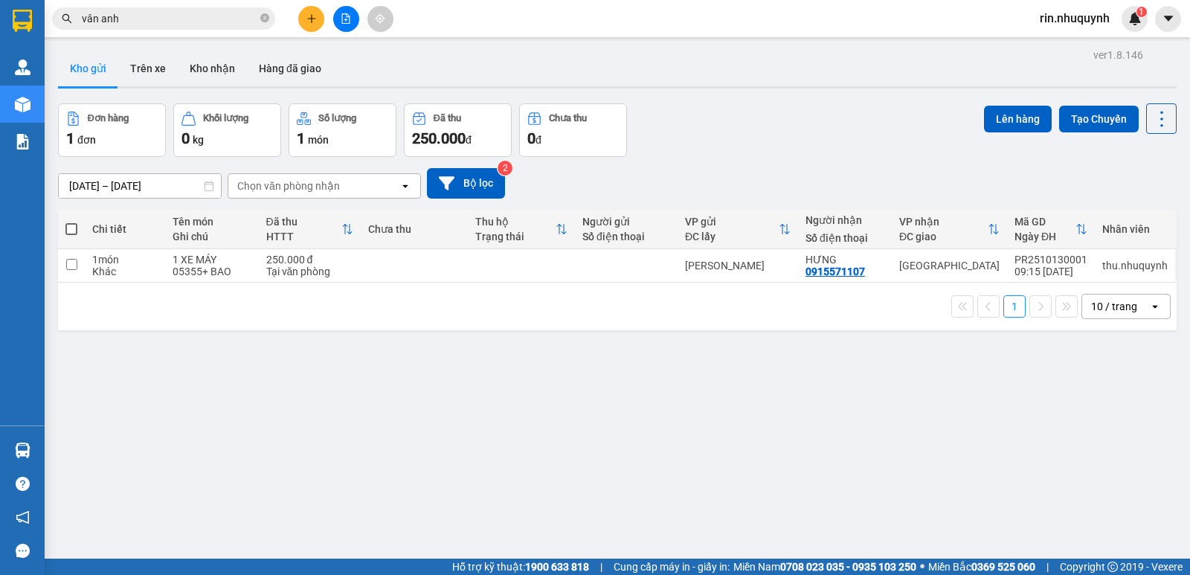
click at [1094, 26] on span "rin.nhuquynh" at bounding box center [1075, 18] width 94 height 19
click at [1049, 52] on li "Đăng xuất" at bounding box center [1074, 46] width 96 height 24
